Goal: Task Accomplishment & Management: Manage account settings

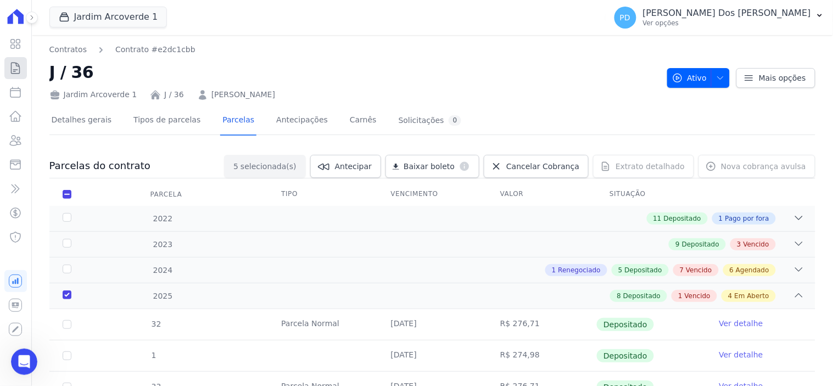
click at [14, 68] on icon at bounding box center [15, 68] width 13 height 13
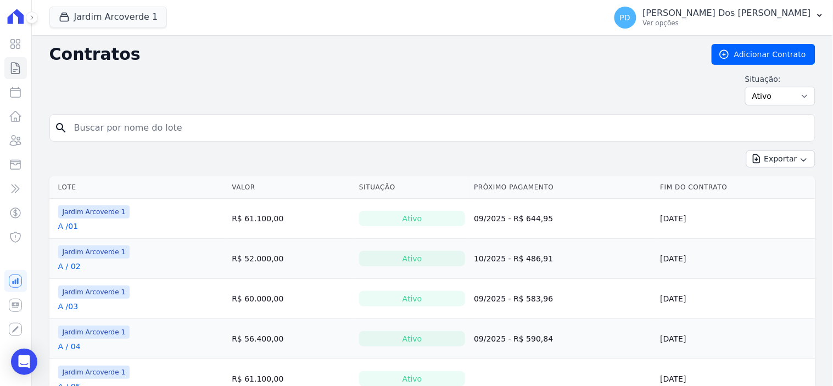
click at [166, 127] on input "search" at bounding box center [439, 128] width 743 height 22
type input "k / 20"
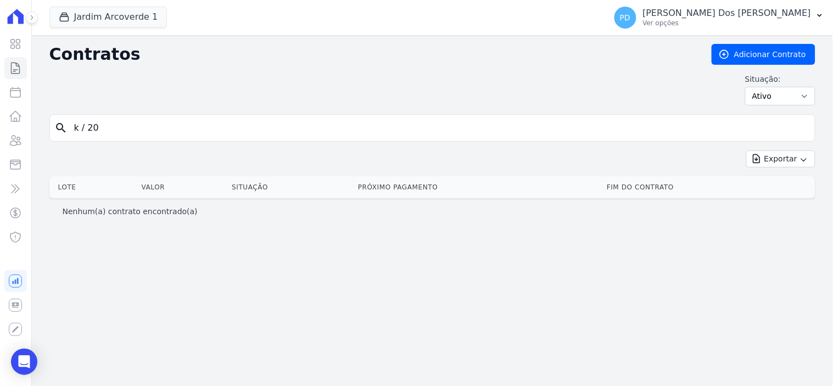
click at [85, 133] on input "k / 20" at bounding box center [439, 128] width 743 height 22
type input "k /20"
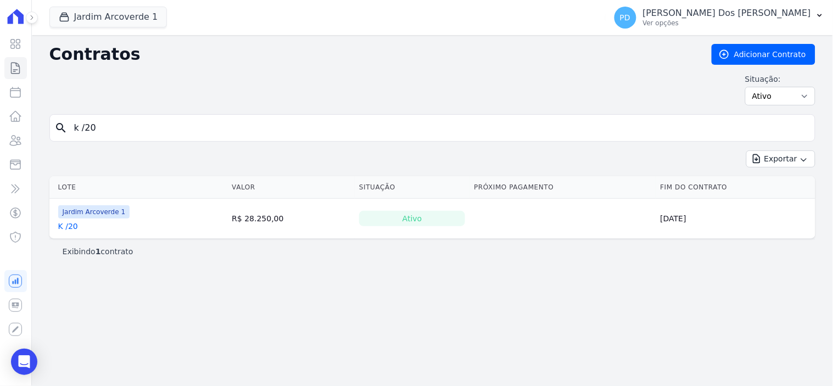
click at [68, 224] on link "K /20" at bounding box center [68, 226] width 20 height 11
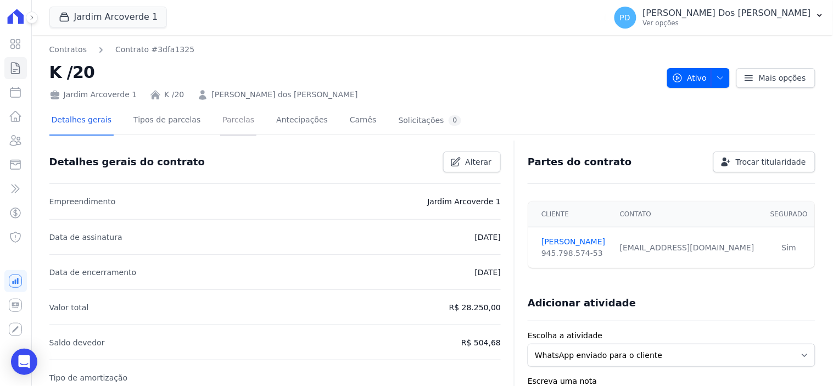
click at [220, 122] on link "Parcelas" at bounding box center [238, 121] width 36 height 29
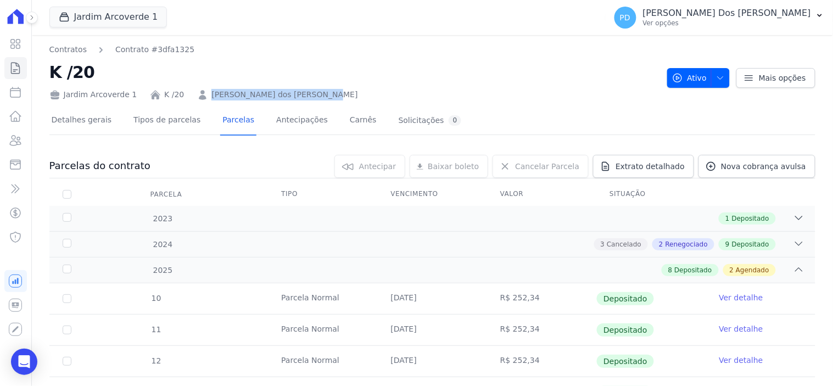
drag, startPoint x: 279, startPoint y: 102, endPoint x: 201, endPoint y: 97, distance: 78.1
click at [201, 97] on div "Jardim Arcoverde 1 K /20 Ivanildo Ferreira dos Santos" at bounding box center [353, 93] width 609 height 16
copy link "Ivanildo Ferreira dos Santos"
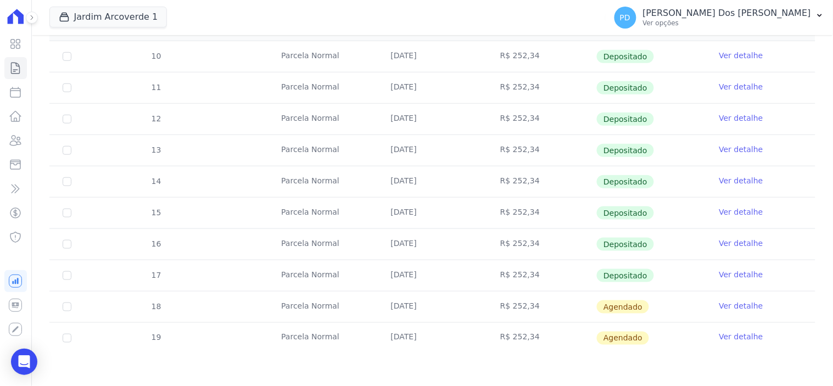
scroll to position [243, 0]
click at [822, 15] on icon "button" at bounding box center [820, 15] width 4 height 3
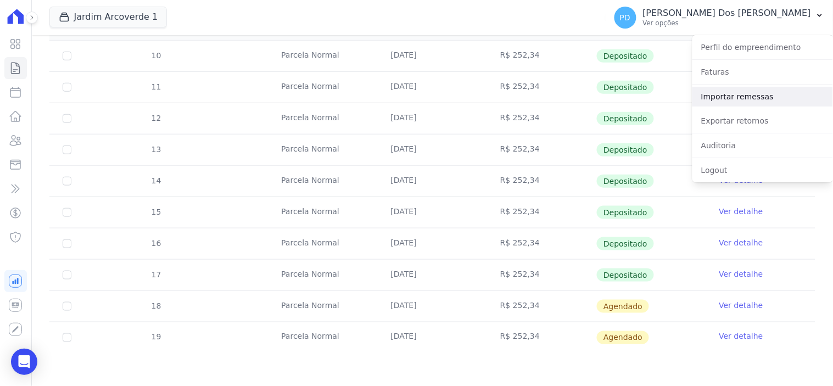
click at [744, 96] on link "Importar remessas" at bounding box center [763, 97] width 141 height 20
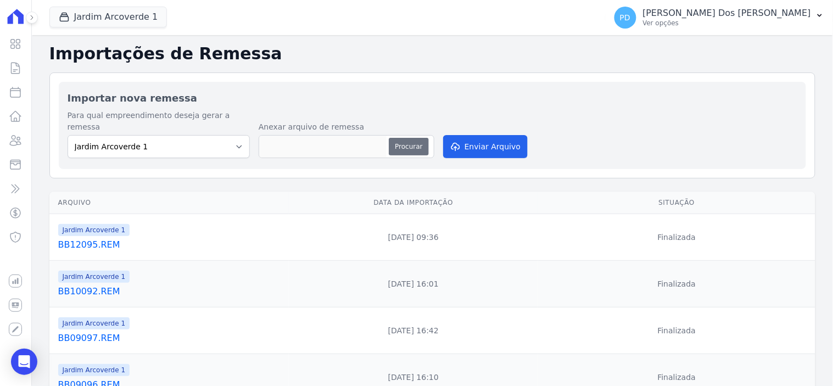
click at [404, 138] on button "Procurar" at bounding box center [409, 147] width 40 height 18
type input "BB15094.REM"
click at [502, 135] on button "Enviar Arquivo" at bounding box center [485, 146] width 85 height 23
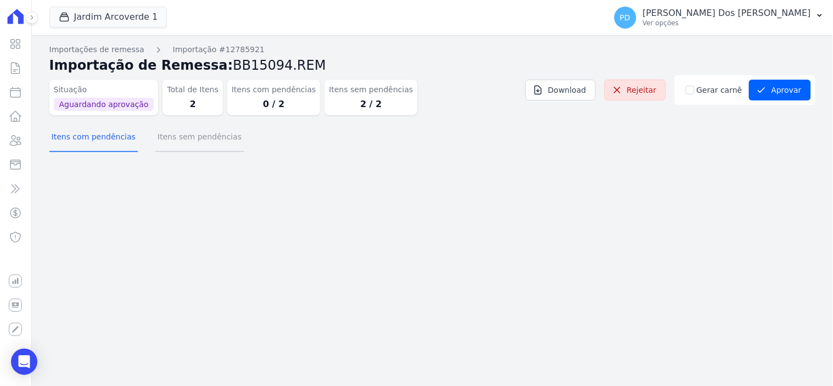
click at [217, 136] on button "Itens sem pendências" at bounding box center [199, 138] width 88 height 29
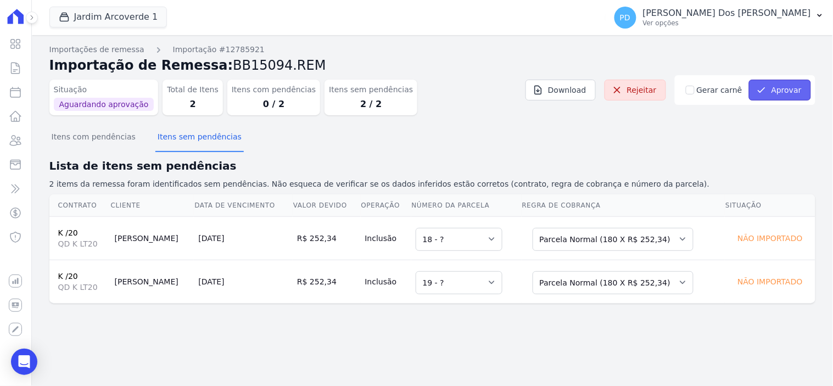
click at [784, 89] on button "Aprovar" at bounding box center [780, 90] width 62 height 21
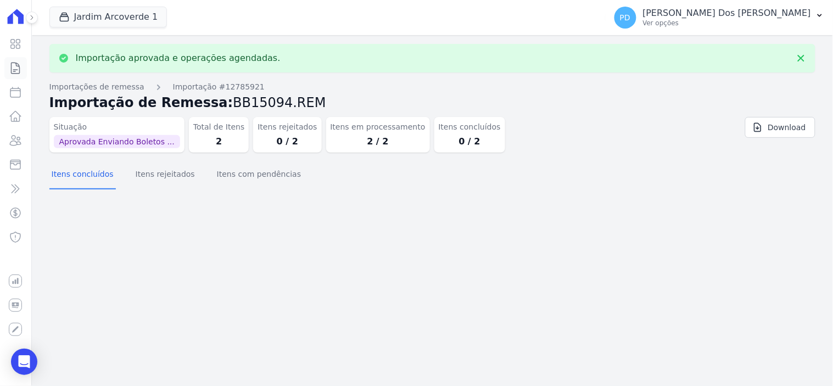
click at [16, 71] on icon at bounding box center [15, 68] width 13 height 13
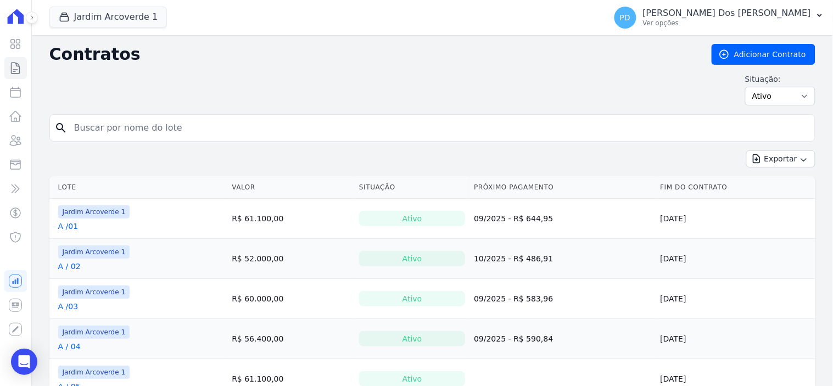
click at [150, 130] on input "search" at bounding box center [439, 128] width 743 height 22
type input "k / 20"
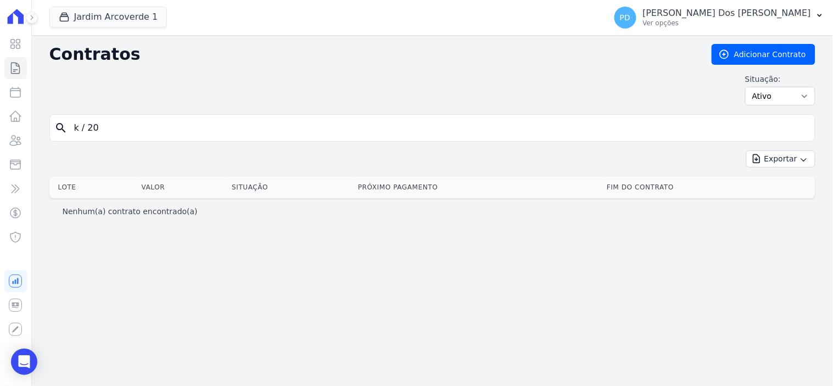
click at [89, 131] on input "k / 20" at bounding box center [439, 128] width 743 height 22
type input "k /20"
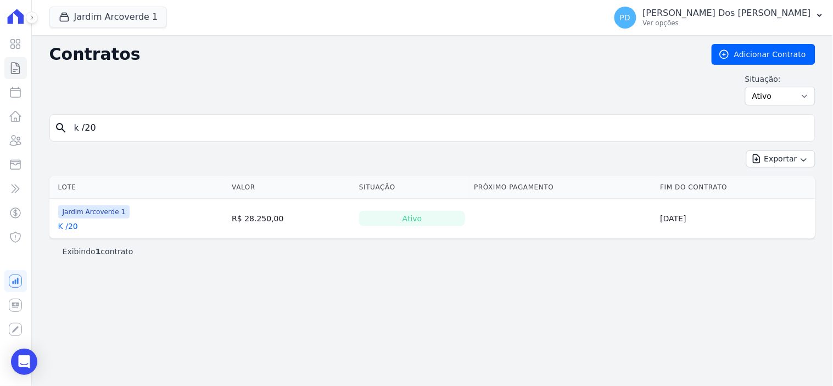
click at [72, 225] on link "K /20" at bounding box center [68, 226] width 20 height 11
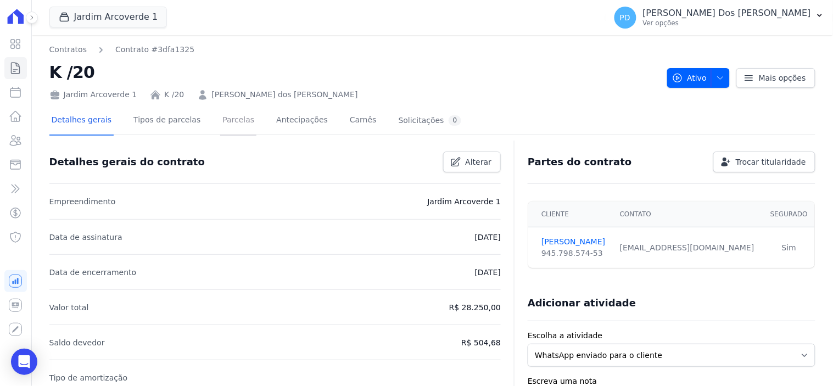
click at [220, 119] on link "Parcelas" at bounding box center [238, 121] width 36 height 29
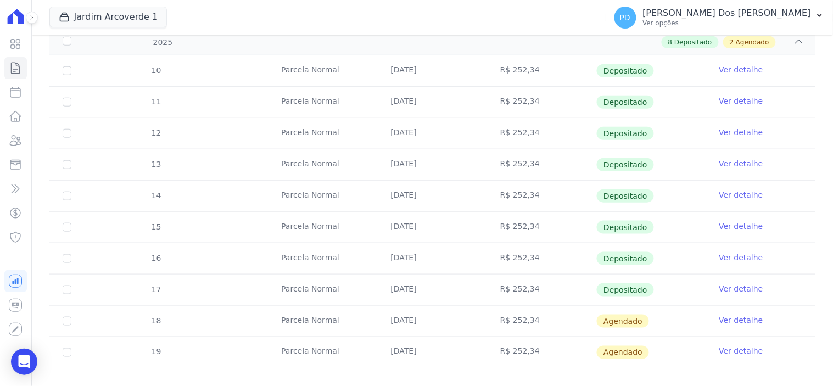
scroll to position [243, 0]
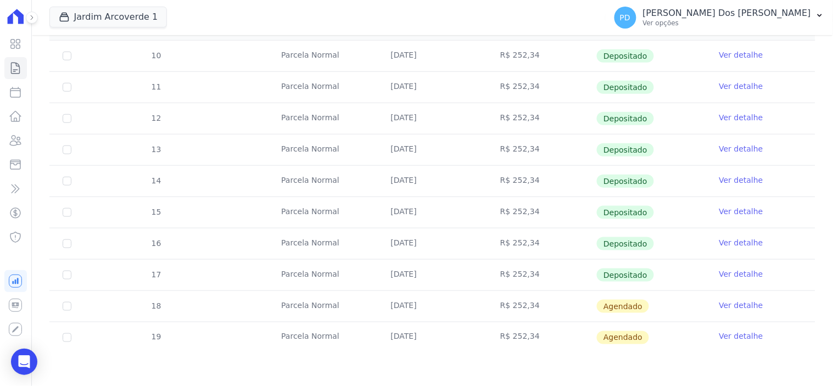
click at [719, 306] on link "Ver detalhe" at bounding box center [741, 305] width 44 height 11
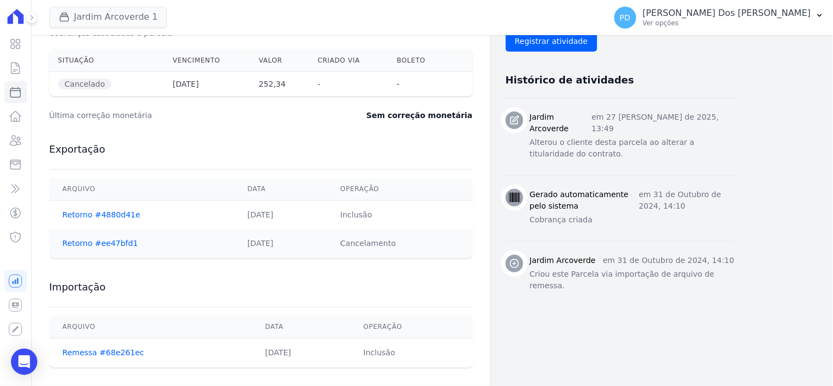
scroll to position [395, 0]
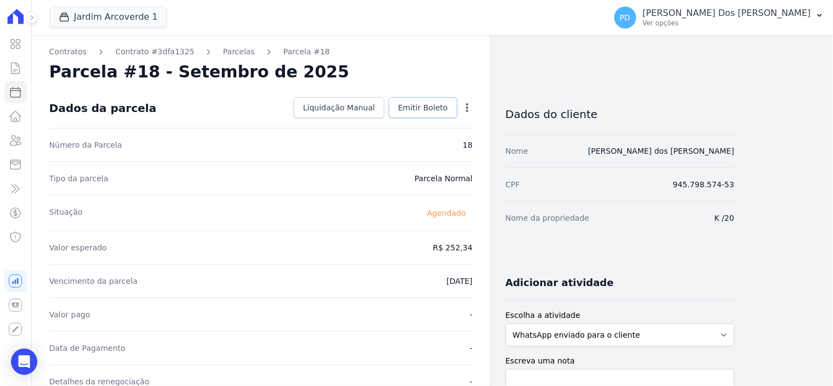
click at [436, 103] on span "Emitir Boleto" at bounding box center [423, 107] width 50 height 11
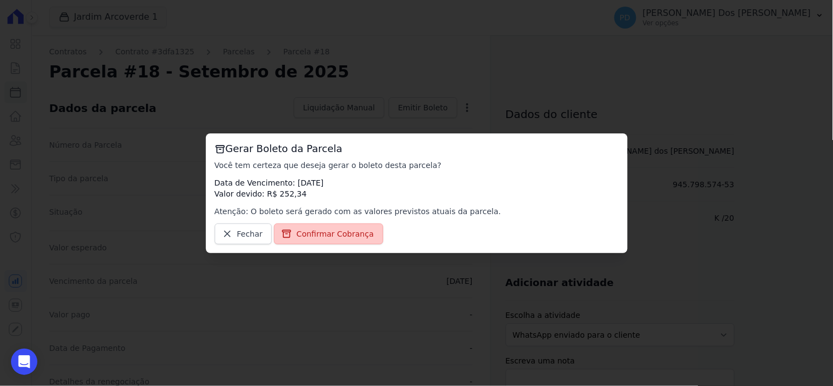
click at [347, 234] on span "Confirmar Cobrança" at bounding box center [335, 233] width 77 height 11
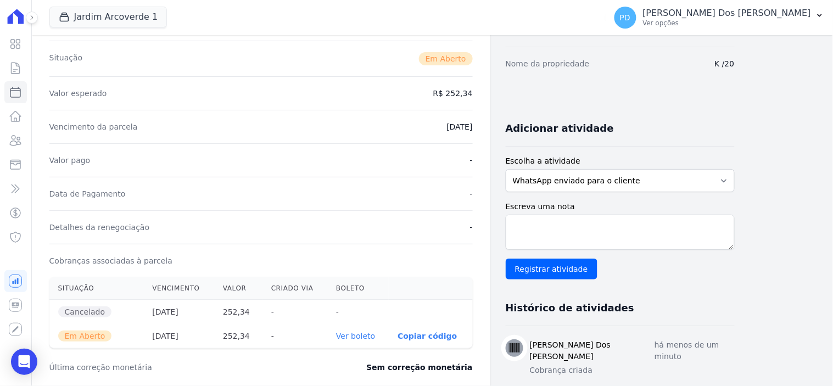
scroll to position [244, 0]
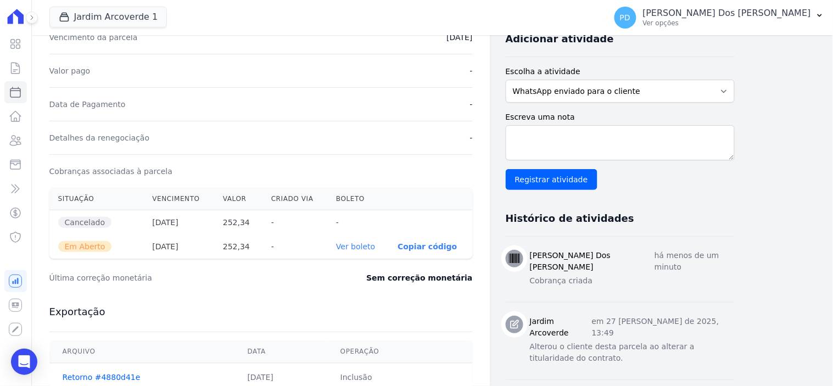
click at [359, 248] on link "Ver boleto" at bounding box center [355, 246] width 39 height 9
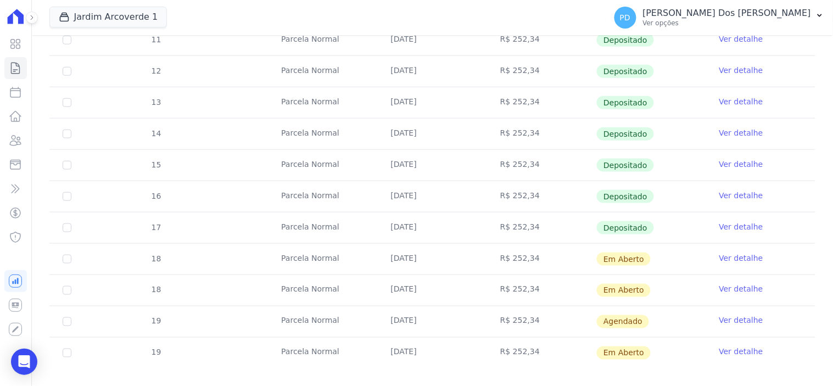
scroll to position [305, 0]
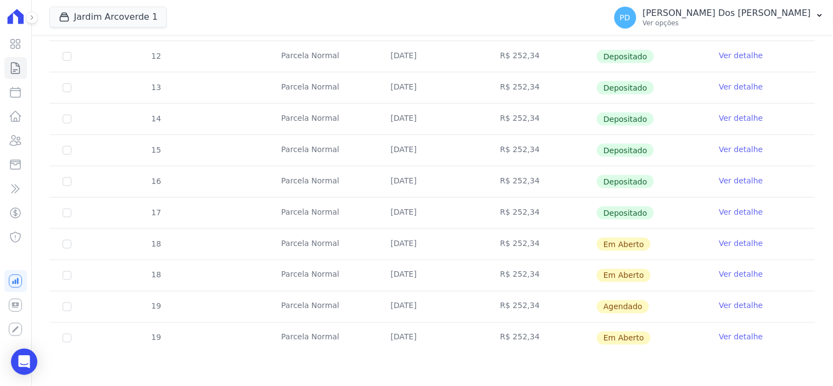
click at [720, 334] on link "Ver detalhe" at bounding box center [741, 337] width 44 height 11
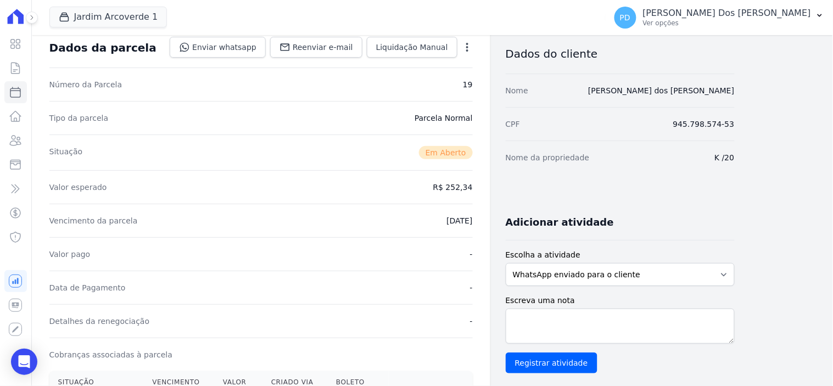
scroll to position [366, 0]
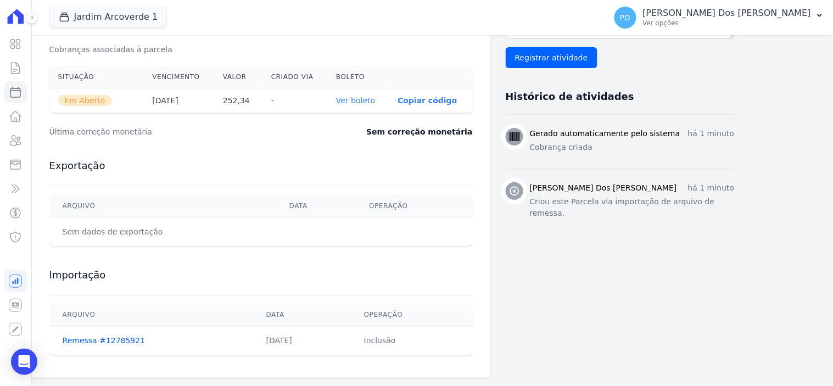
click at [360, 102] on link "Ver boleto" at bounding box center [355, 100] width 39 height 9
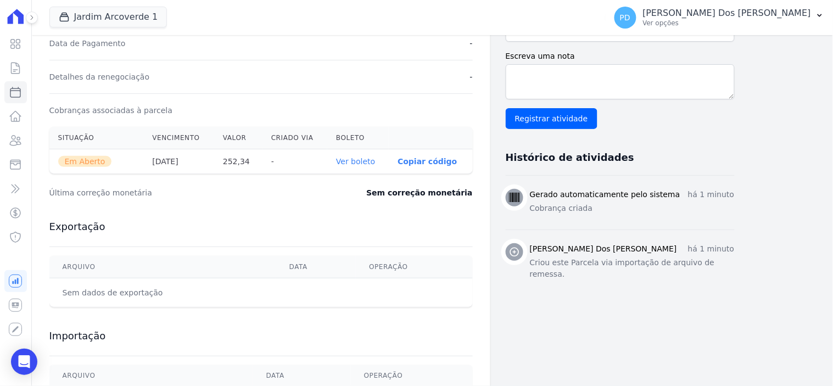
scroll to position [183, 0]
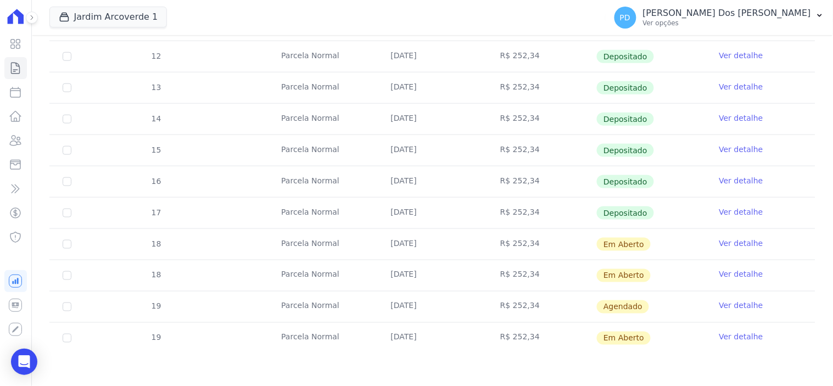
scroll to position [305, 0]
click at [719, 270] on link "Ver detalhe" at bounding box center [741, 274] width 44 height 11
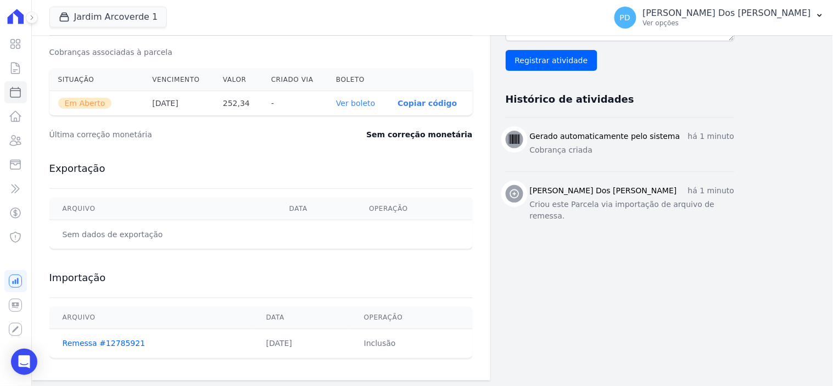
scroll to position [367, 0]
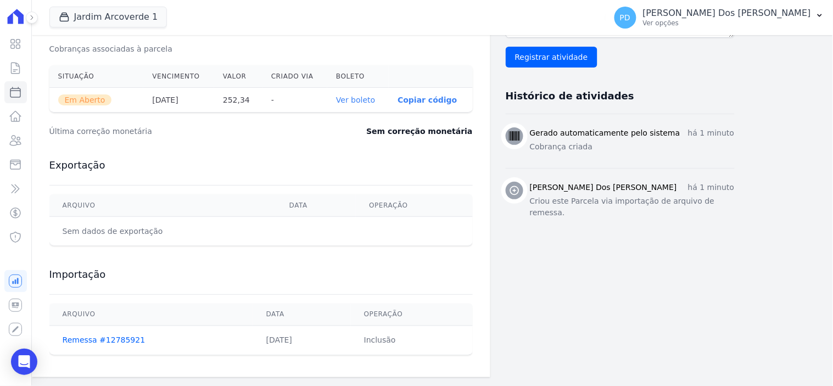
click at [360, 97] on link "Ver boleto" at bounding box center [355, 100] width 39 height 9
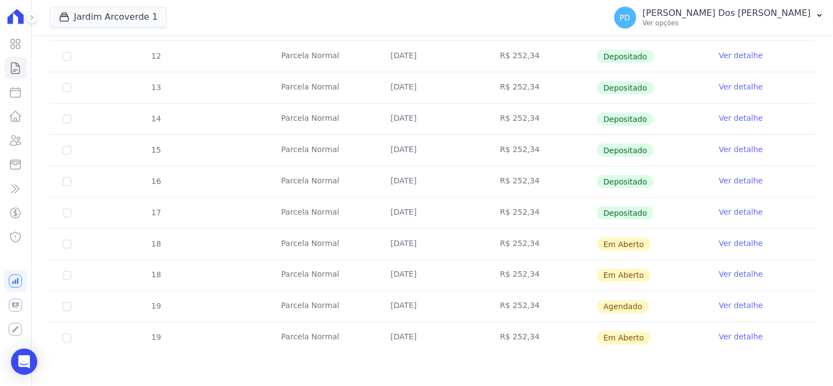
scroll to position [305, 0]
click at [725, 237] on link "Ver detalhe" at bounding box center [741, 242] width 44 height 11
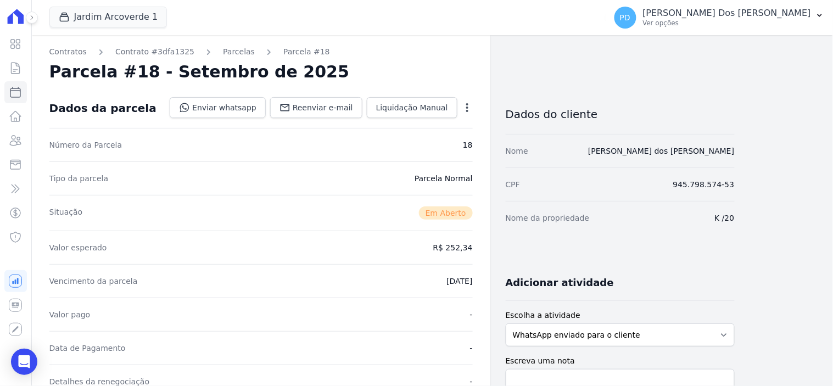
click at [470, 105] on icon "button" at bounding box center [467, 107] width 11 height 11
click at [415, 142] on link "Cancelar Parcela" at bounding box center [420, 142] width 97 height 20
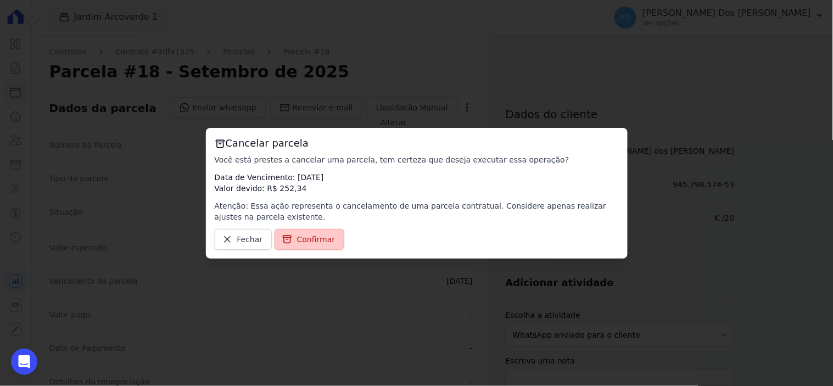
click at [312, 238] on span "Confirmar" at bounding box center [316, 239] width 38 height 11
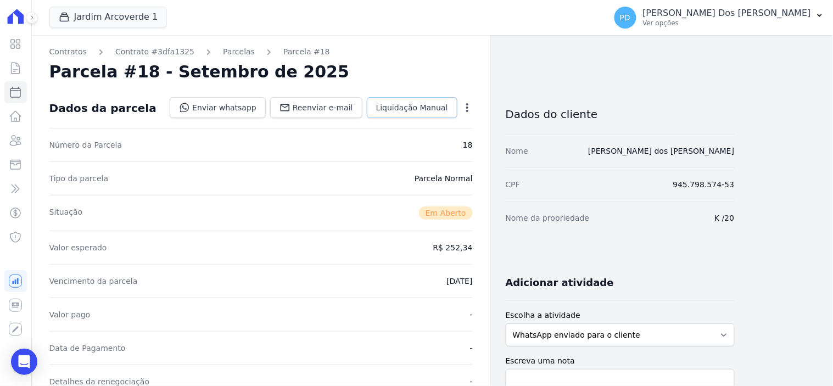
click at [436, 103] on span "Liquidação Manual" at bounding box center [412, 107] width 72 height 11
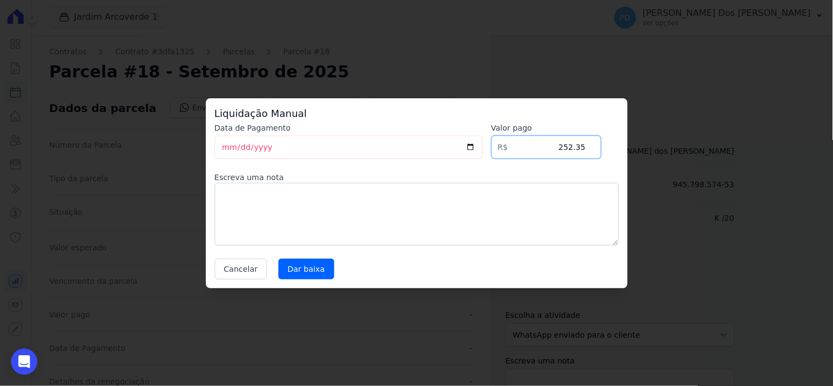
click at [590, 143] on input "252.35" at bounding box center [547, 147] width 110 height 23
click at [591, 150] on input "252.34" at bounding box center [547, 147] width 110 height 23
type input "252.33"
click at [591, 150] on input "252.33" at bounding box center [547, 147] width 110 height 23
click at [247, 268] on button "Cancelar" at bounding box center [241, 269] width 53 height 21
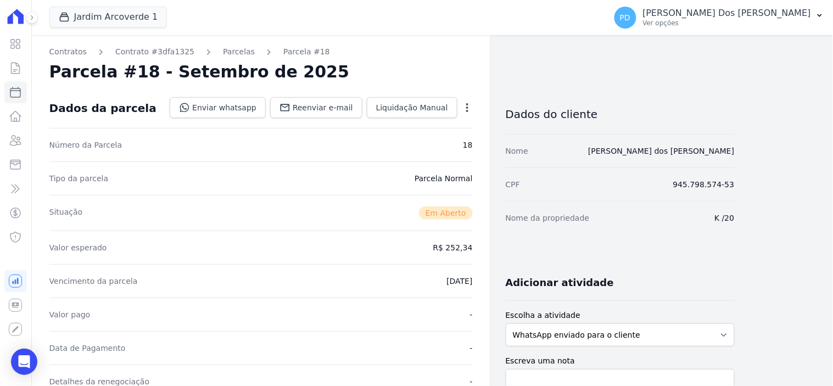
click at [467, 107] on icon "button" at bounding box center [467, 107] width 11 height 11
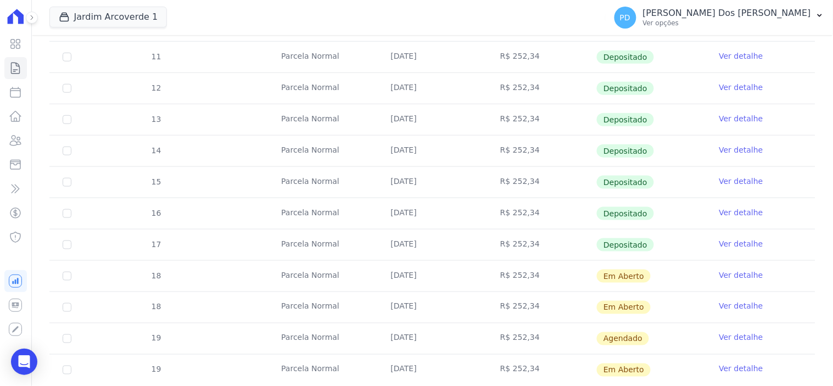
scroll to position [305, 0]
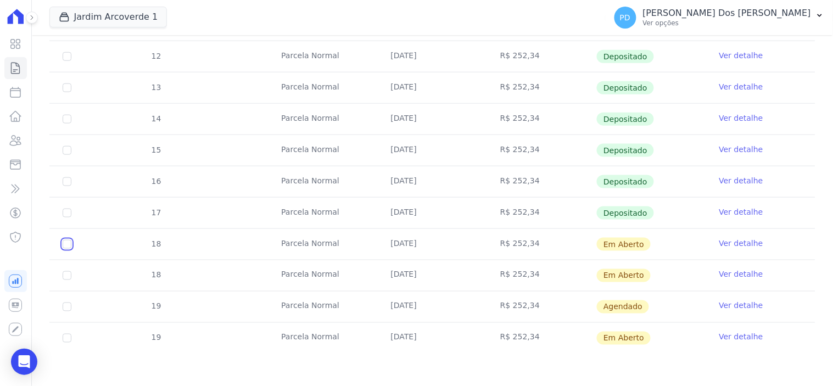
click at [66, 242] on input "checkbox" at bounding box center [67, 244] width 9 height 9
checkbox input "true"
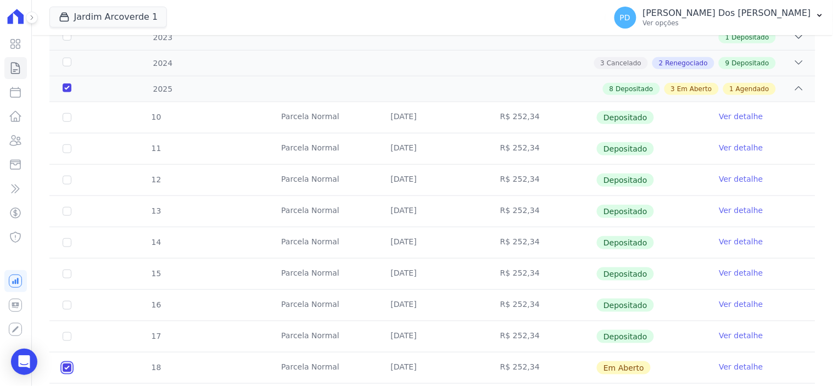
scroll to position [122, 0]
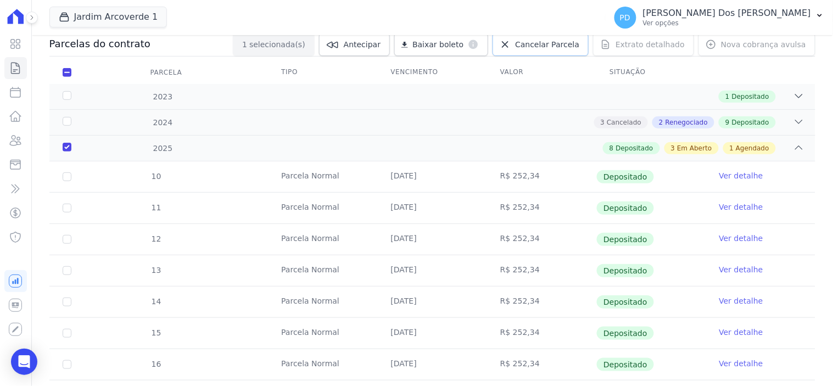
click at [539, 44] on span "Cancelar Parcela" at bounding box center [547, 44] width 64 height 11
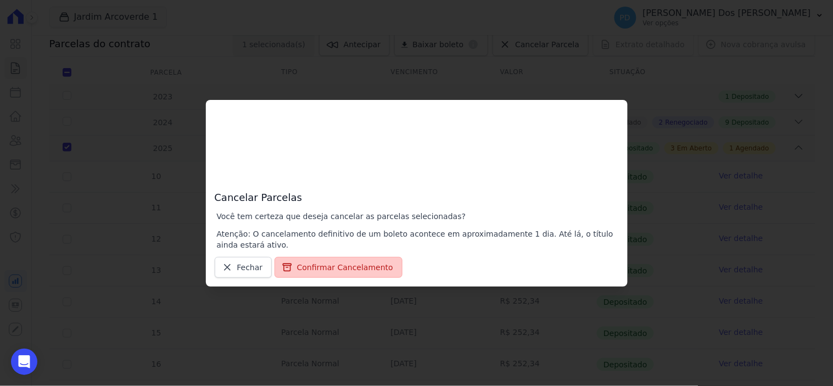
click at [331, 270] on button "Confirmar Cancelamento" at bounding box center [339, 267] width 128 height 21
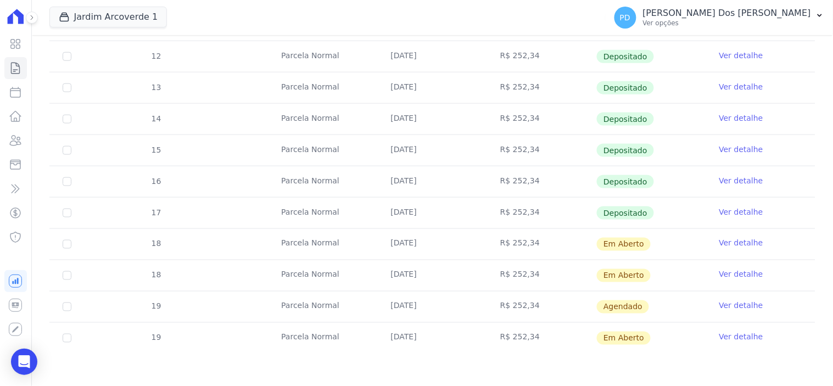
scroll to position [343, 0]
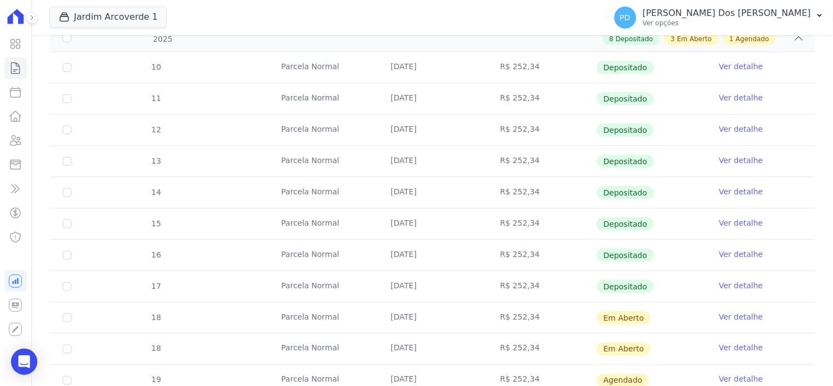
scroll to position [305, 0]
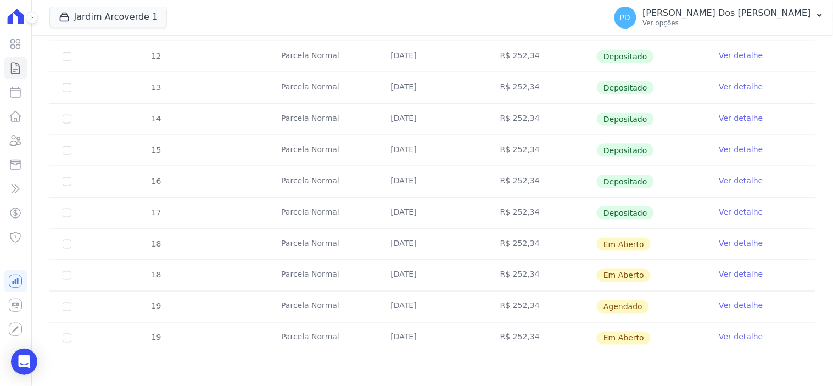
click at [739, 238] on link "Ver detalhe" at bounding box center [741, 243] width 44 height 11
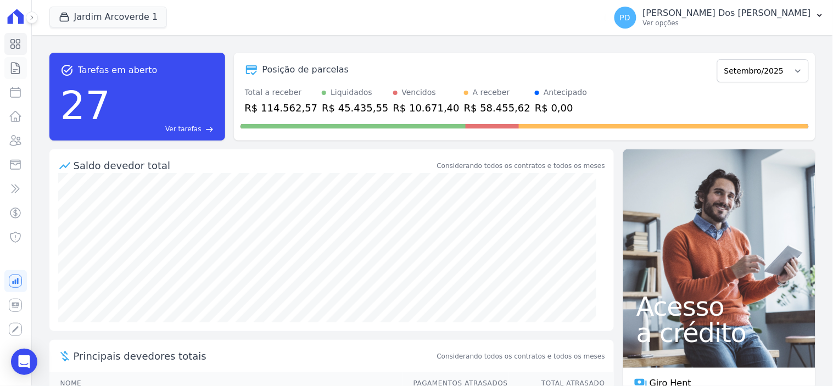
click at [16, 69] on icon at bounding box center [15, 68] width 13 height 13
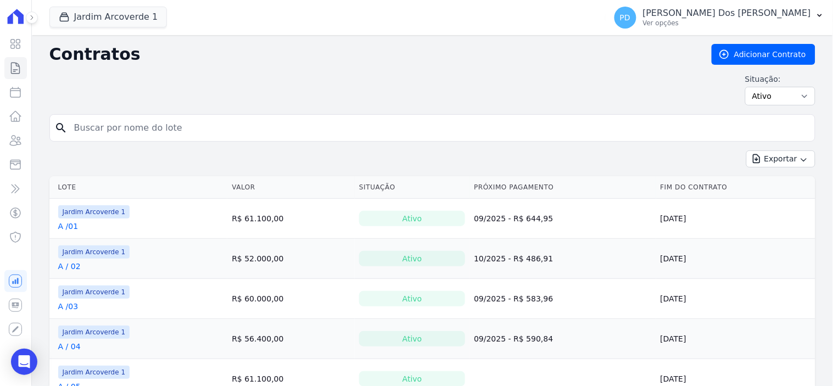
click at [213, 127] on input "search" at bounding box center [439, 128] width 743 height 22
type input "e / 15"
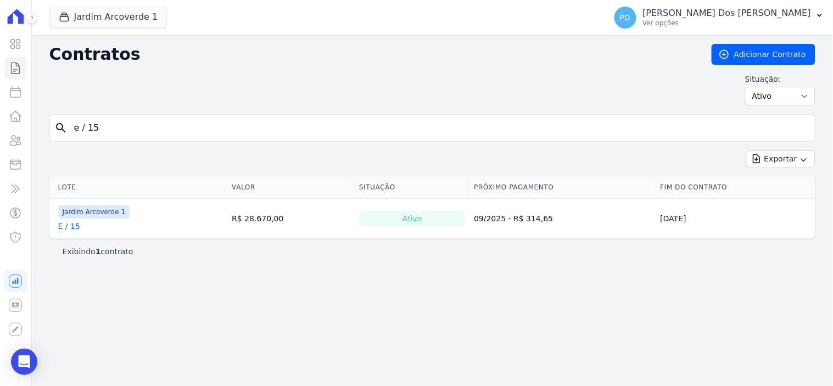
click at [68, 230] on link "E / 15" at bounding box center [69, 226] width 22 height 11
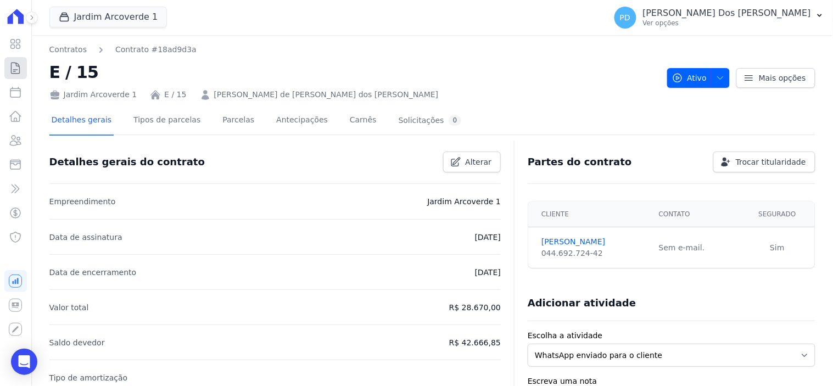
click at [18, 65] on icon at bounding box center [15, 68] width 13 height 13
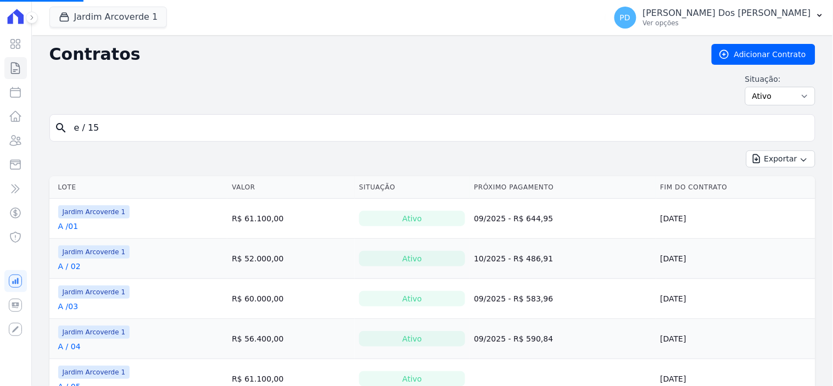
click at [227, 125] on input "e / 15" at bounding box center [439, 128] width 743 height 22
click at [227, 125] on input "search" at bounding box center [439, 128] width 743 height 22
type input "j / 36"
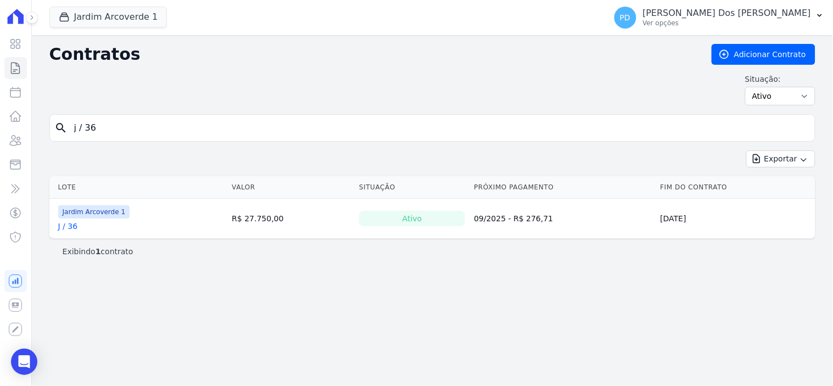
click at [69, 227] on link "J / 36" at bounding box center [68, 226] width 20 height 11
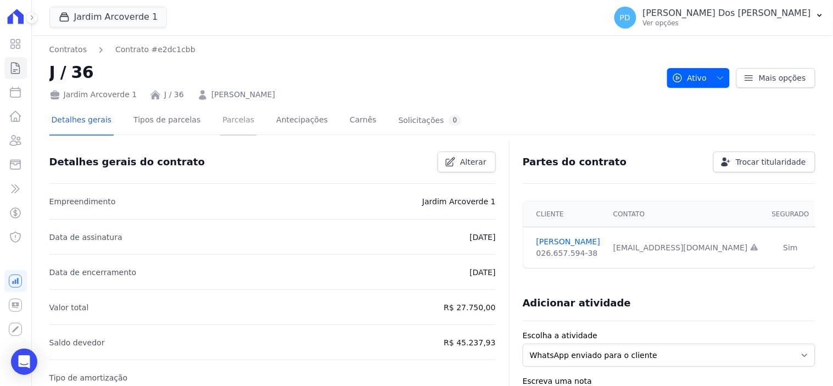
click at [220, 121] on link "Parcelas" at bounding box center [238, 121] width 36 height 29
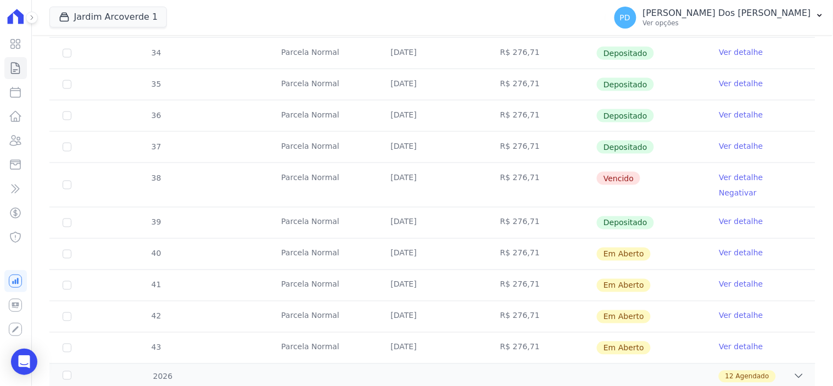
scroll to position [366, 0]
click at [719, 177] on link "Ver detalhe" at bounding box center [741, 176] width 44 height 11
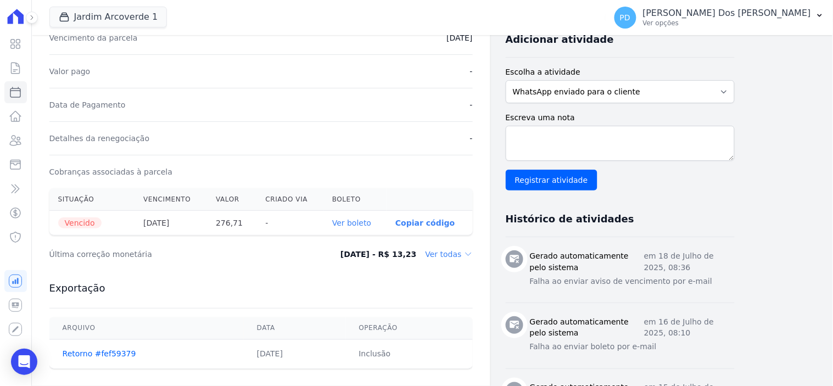
scroll to position [244, 0]
click at [367, 222] on link "Ver boleto" at bounding box center [351, 222] width 39 height 9
